Goal: Answer question/provide support

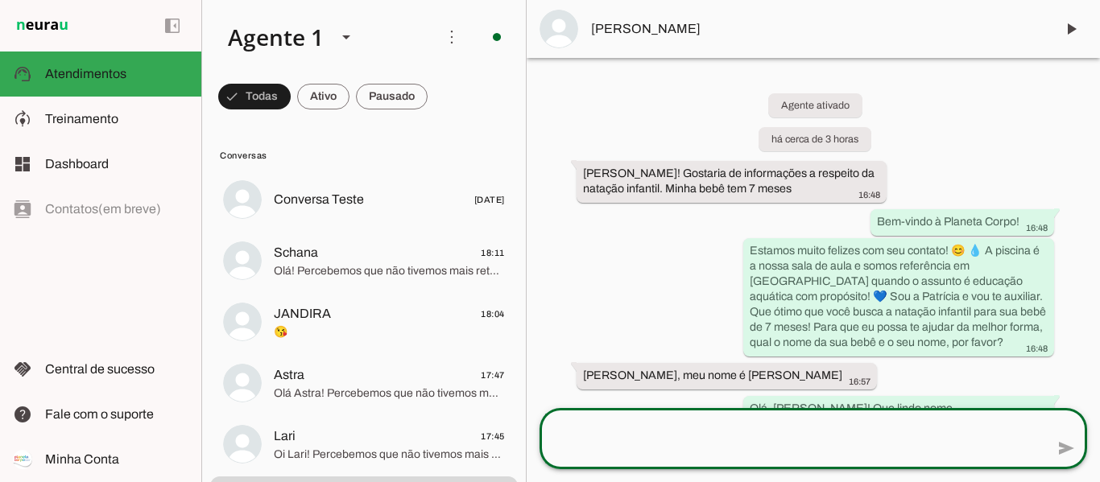
scroll to position [873, 0]
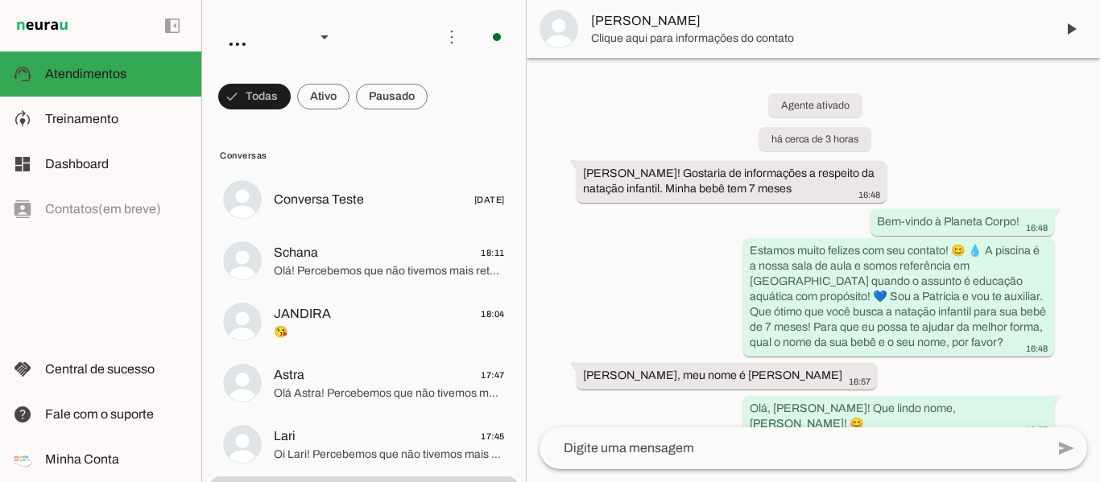
scroll to position [873, 0]
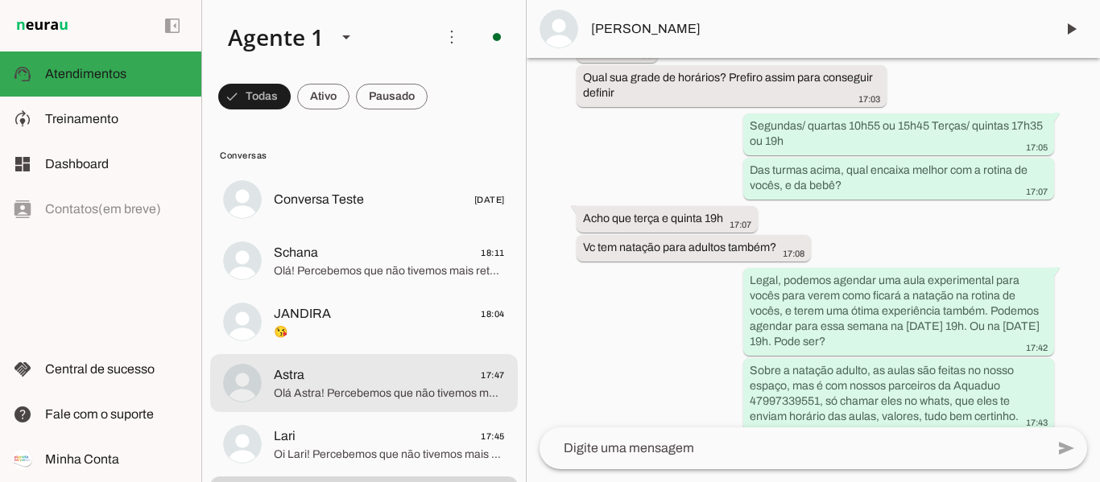
click at [444, 382] on span "Astra 17:47" at bounding box center [389, 375] width 231 height 20
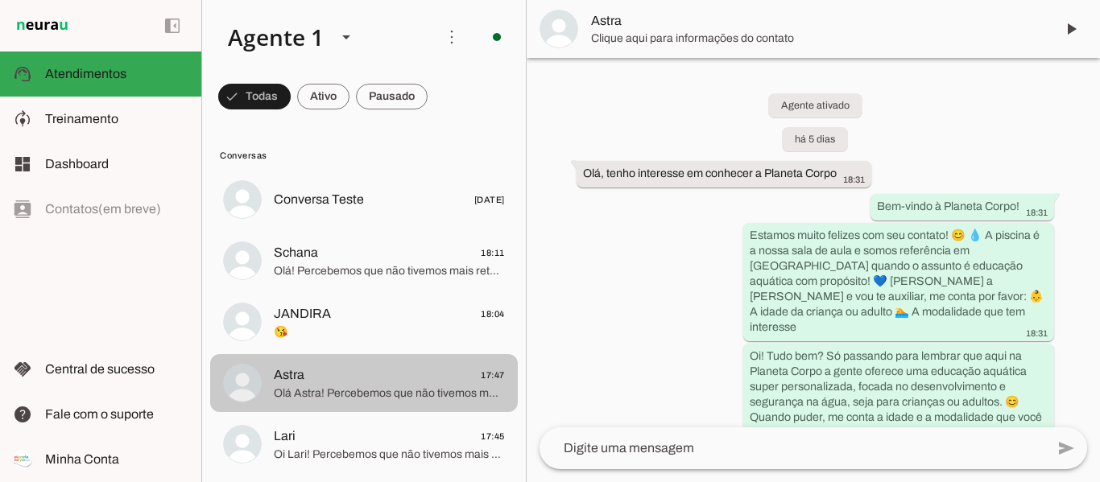
scroll to position [485, 0]
